Goal: Information Seeking & Learning: Check status

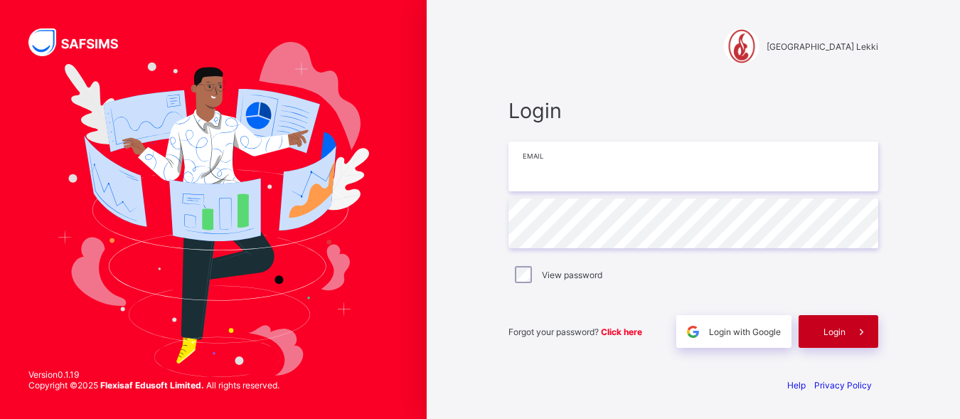
type input "**********"
click at [820, 337] on div "Login" at bounding box center [838, 331] width 80 height 33
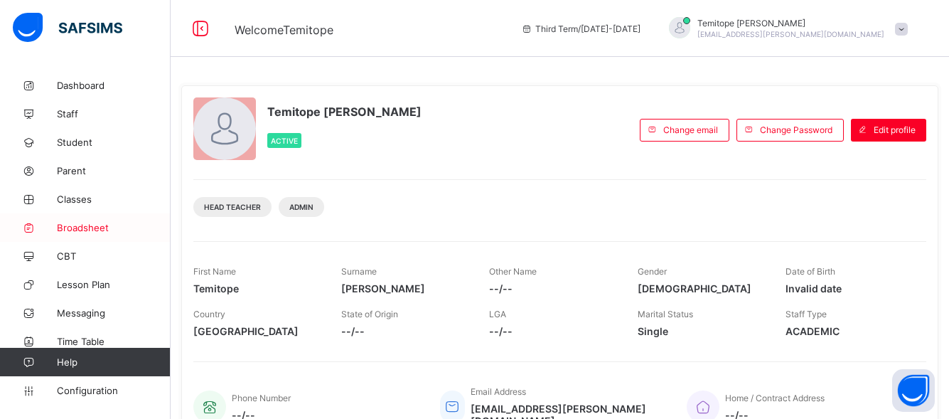
click at [82, 227] on span "Broadsheet" at bounding box center [114, 227] width 114 height 11
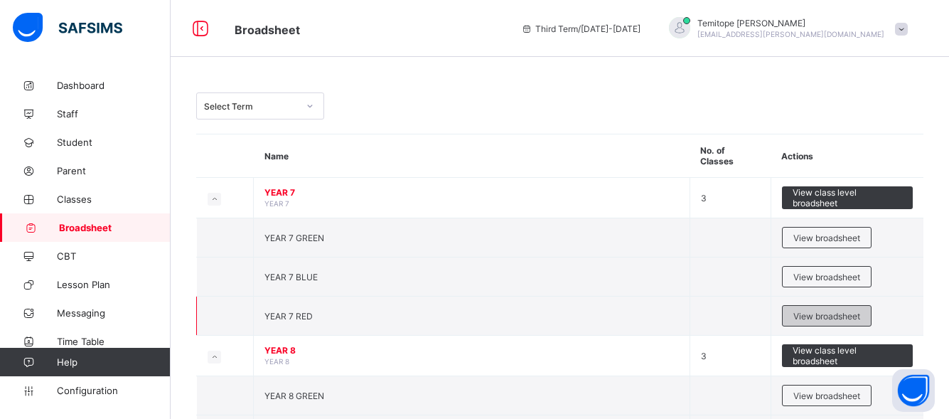
click at [834, 311] on span "View broadsheet" at bounding box center [826, 316] width 67 height 11
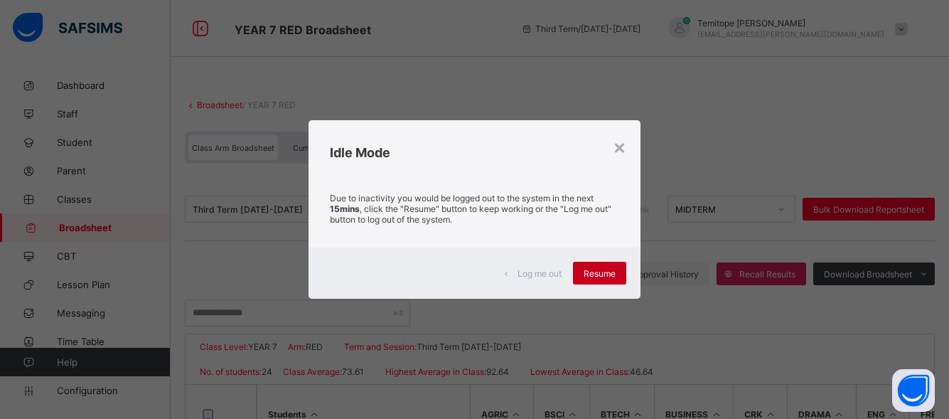
click at [597, 277] on span "Resume" at bounding box center [600, 273] width 32 height 11
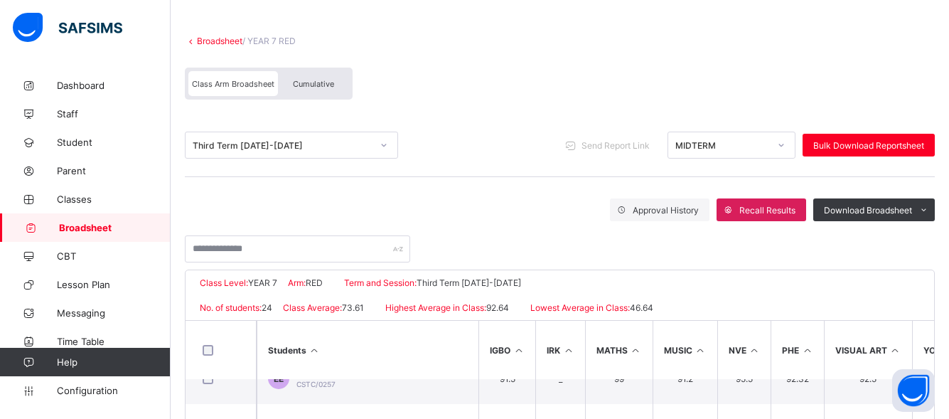
scroll to position [61, 0]
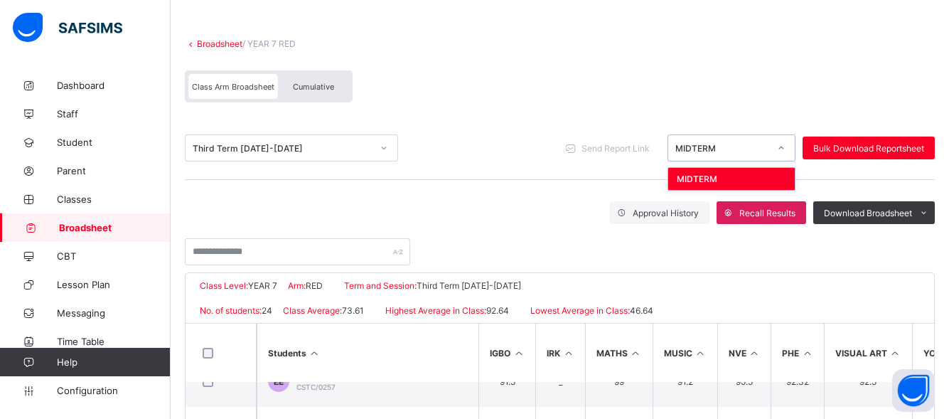
click at [785, 150] on icon at bounding box center [781, 148] width 9 height 14
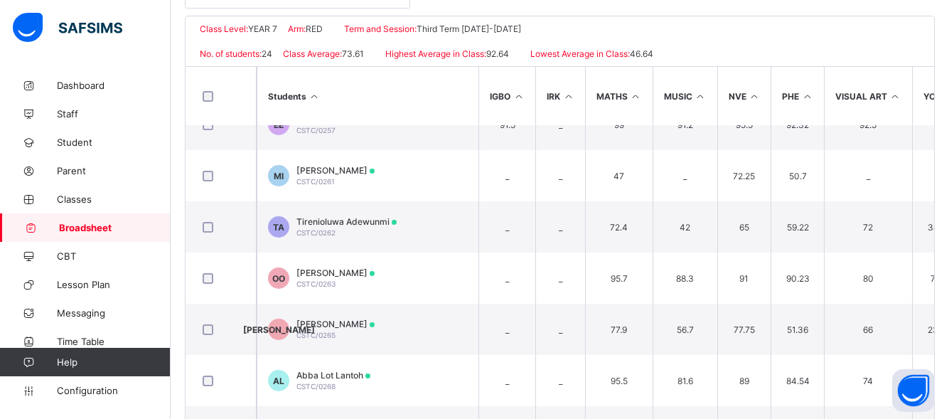
scroll to position [319, 0]
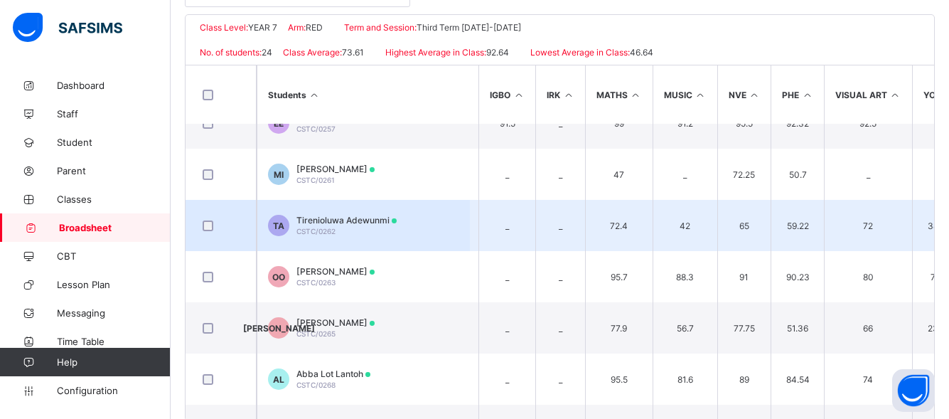
click at [326, 217] on span "Tirenioluwa Adewunmi" at bounding box center [346, 220] width 100 height 11
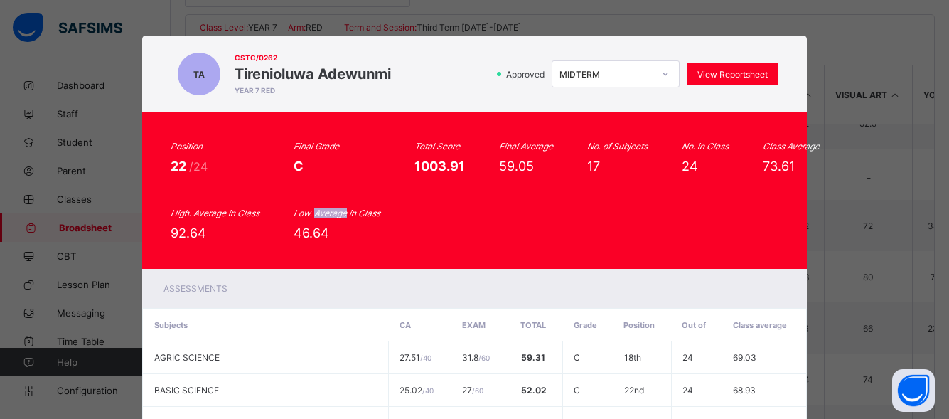
click at [326, 217] on icon "Low. Average in Class" at bounding box center [337, 213] width 87 height 11
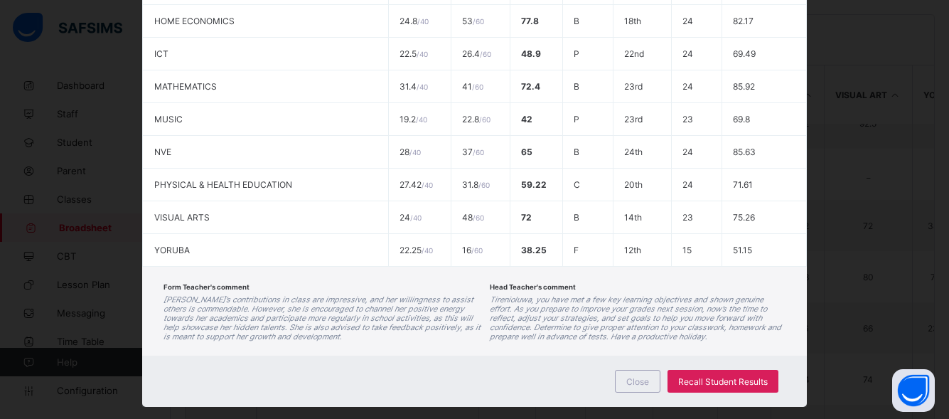
scroll to position [645, 0]
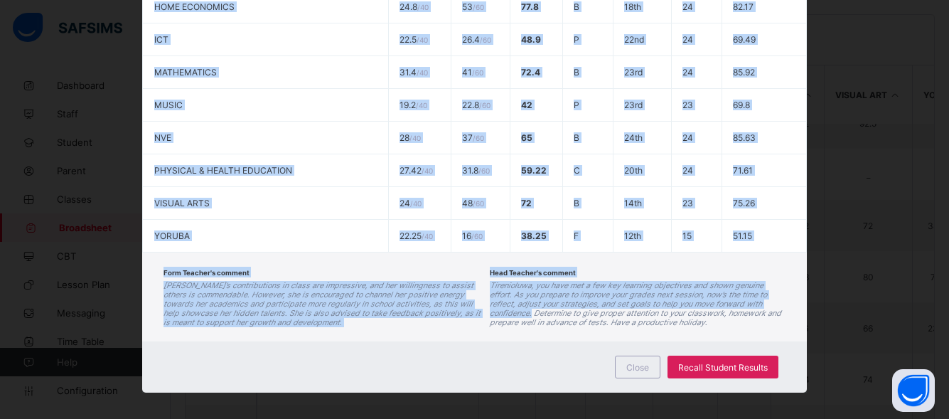
drag, startPoint x: 941, startPoint y: 303, endPoint x: 936, endPoint y: 242, distance: 61.3
click at [936, 242] on div "TA CSTC/0262 Tirenioluwa Adewunmi YEAR 7 RED Approved MIDTERM View Reportsheet …" at bounding box center [474, 209] width 949 height 419
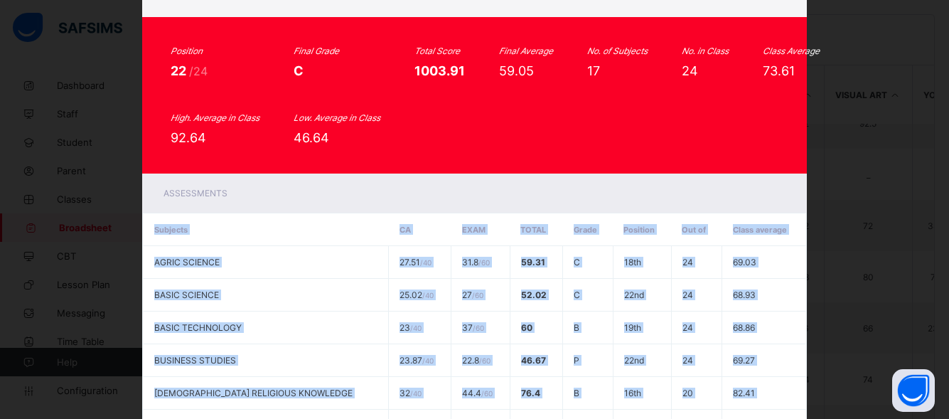
scroll to position [0, 0]
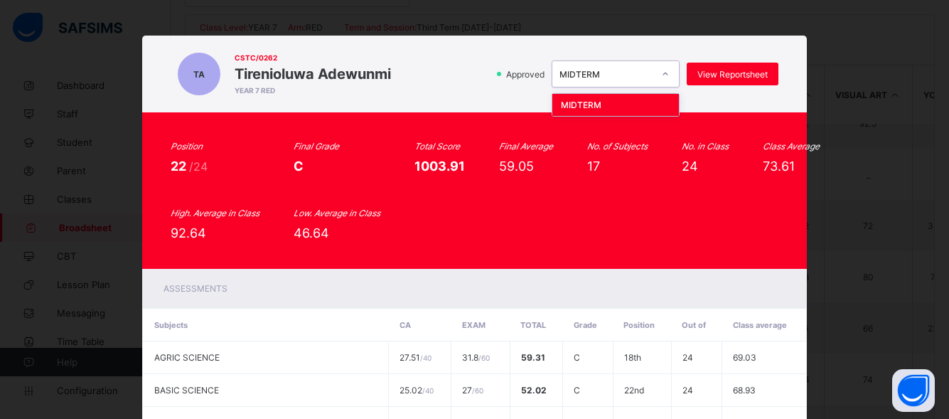
click at [664, 75] on icon at bounding box center [665, 74] width 9 height 14
click at [509, 98] on div "TA CSTC/0262 Tirenioluwa Adewunmi YEAR 7 RED Approved MIDTERM View Reportsheet" at bounding box center [474, 74] width 665 height 77
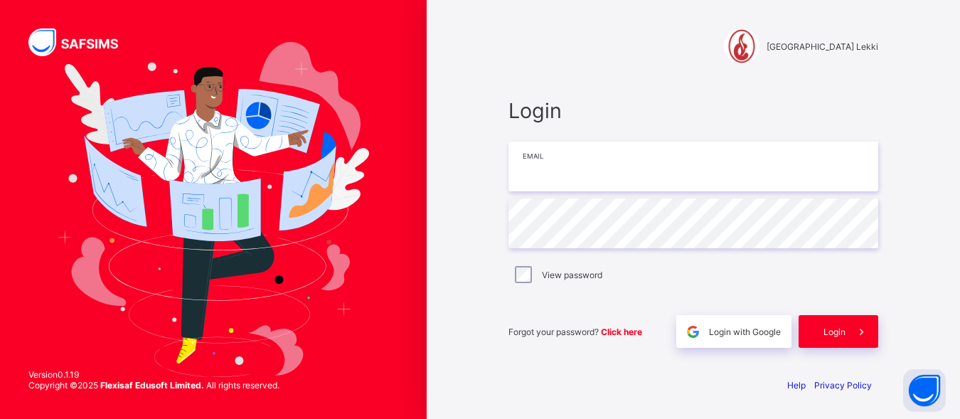
type input "**********"
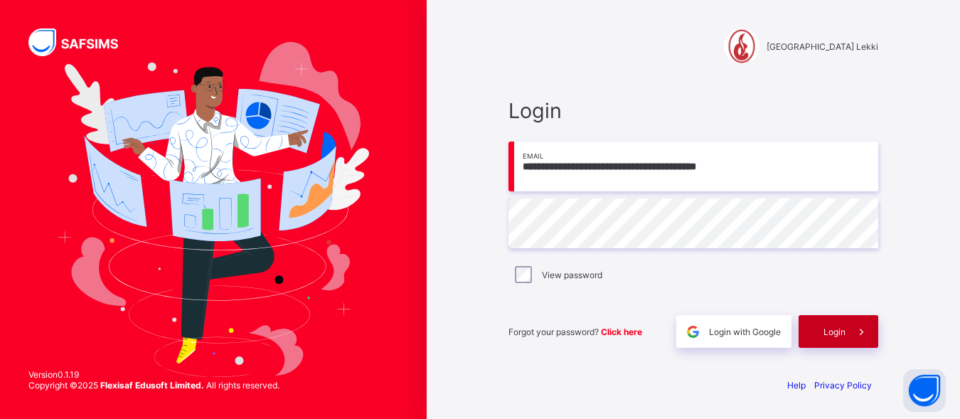
click at [827, 338] on div "Login" at bounding box center [838, 331] width 80 height 33
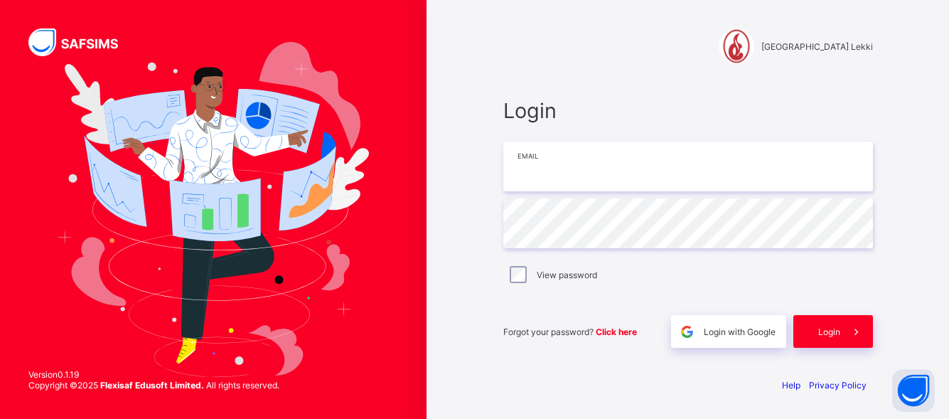
type input "**********"
